Goal: Transaction & Acquisition: Purchase product/service

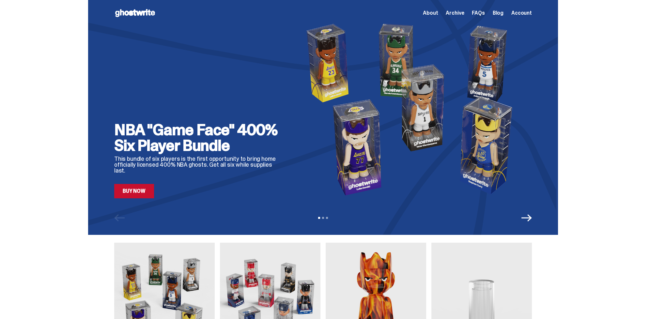
click at [262, 259] on img at bounding box center [270, 306] width 100 height 126
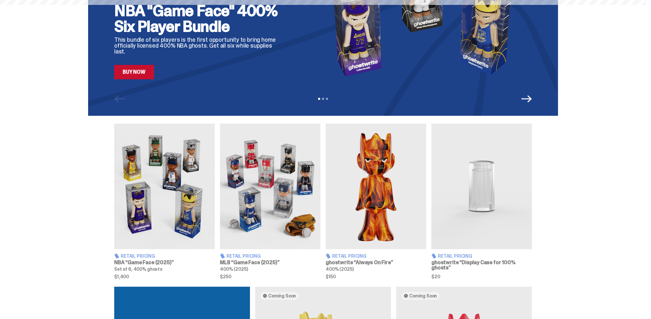
scroll to position [120, 0]
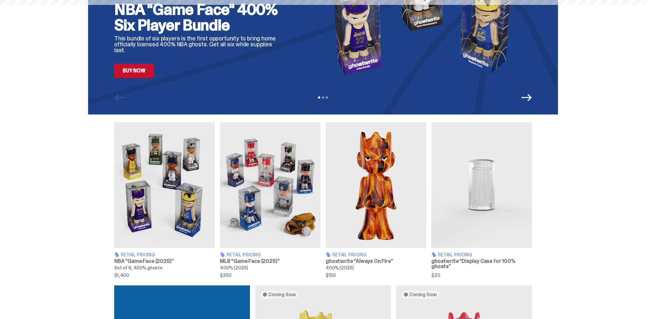
click at [231, 259] on h3 "MLB “Game Face (2025)”" at bounding box center [270, 261] width 100 height 5
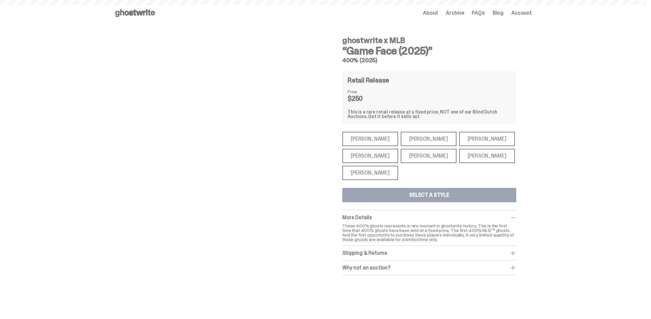
click at [375, 170] on div "Shohei Ohtani" at bounding box center [370, 173] width 56 height 14
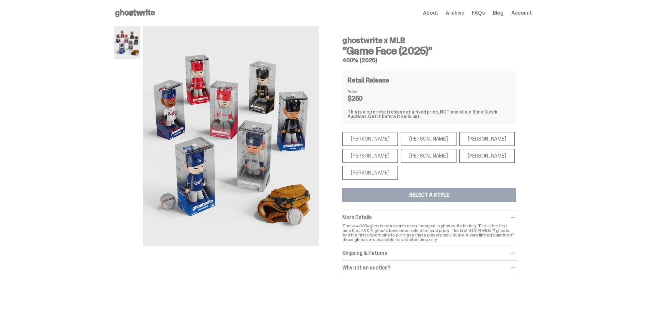
click at [374, 173] on div "[PERSON_NAME]" at bounding box center [370, 173] width 56 height 14
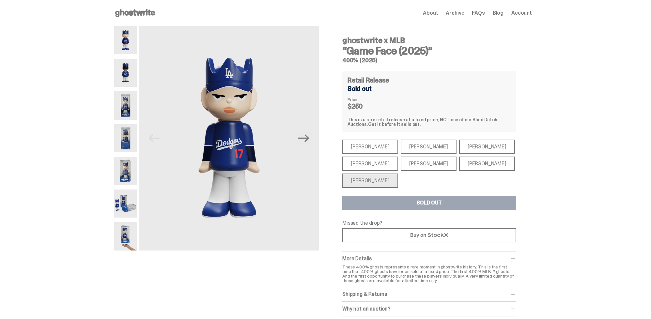
click at [438, 166] on div "[PERSON_NAME]" at bounding box center [429, 164] width 56 height 14
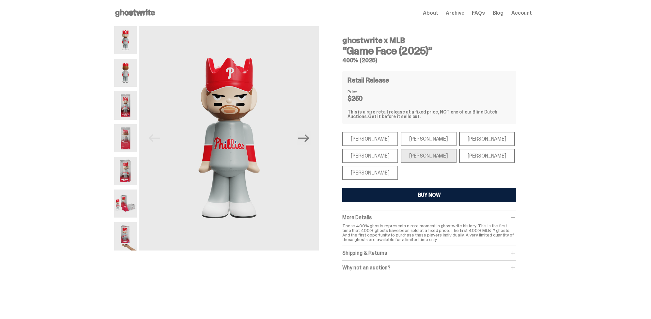
click at [466, 161] on div "[PERSON_NAME]" at bounding box center [487, 156] width 56 height 14
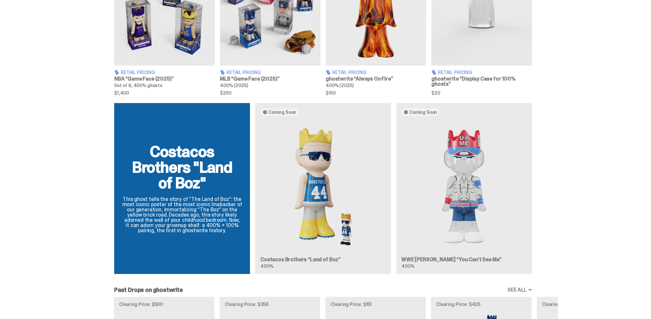
scroll to position [578, 0]
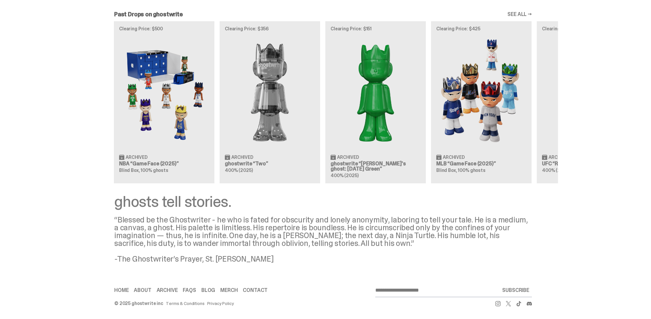
click at [447, 110] on div "Clearing Price: $500 Archived NBA “Game Face (2025)” Blind Box, 100% ghosts Cle…" at bounding box center [323, 102] width 470 height 162
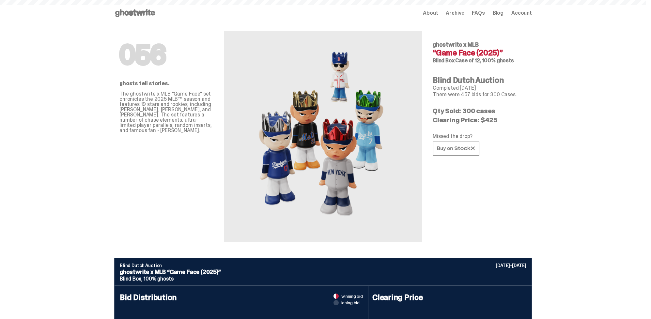
type input "**********"
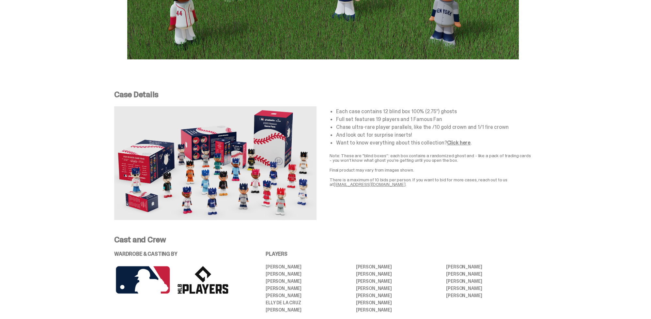
scroll to position [1224, 0]
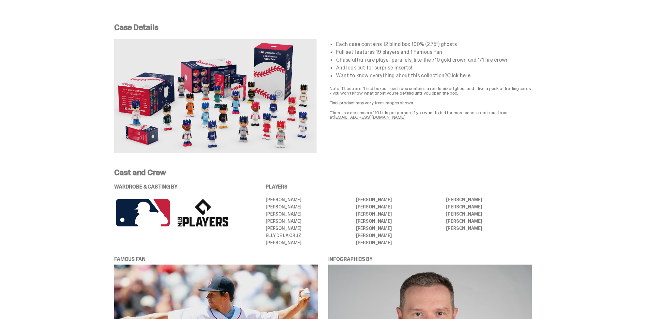
click at [452, 72] on link "Click here" at bounding box center [458, 75] width 23 height 7
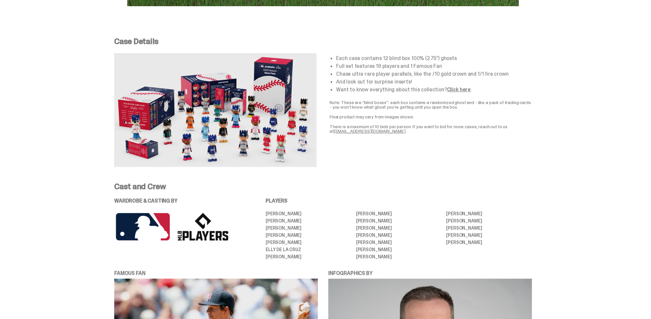
scroll to position [1211, 0]
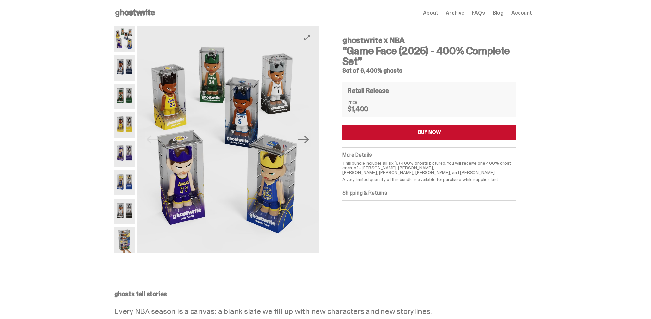
type input "**********"
